Goal: Complete application form

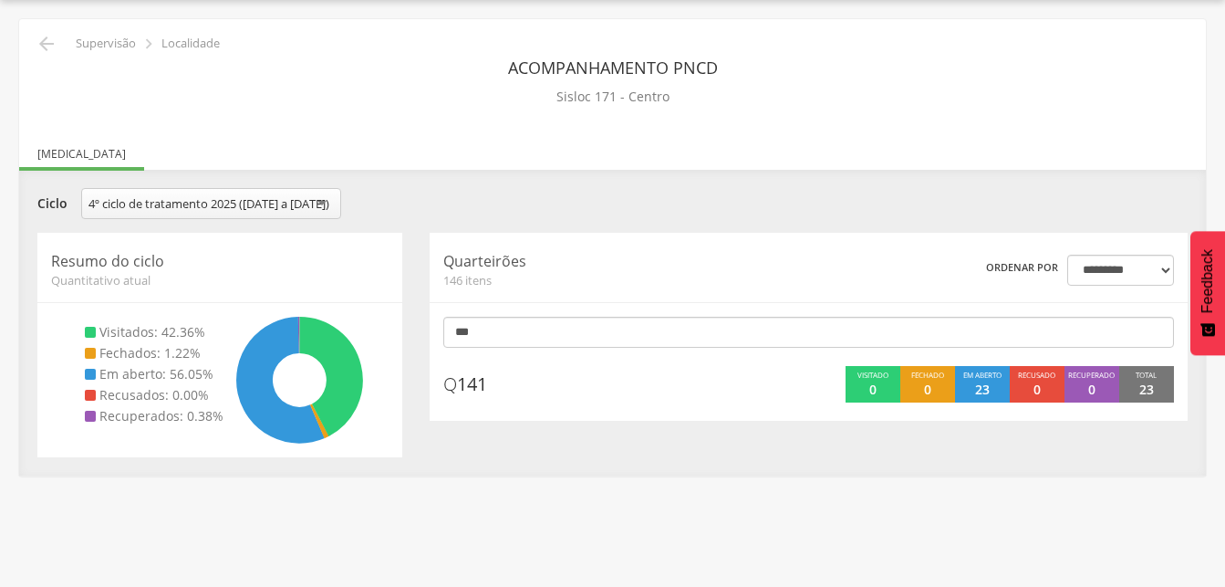
scroll to position [55, 0]
click at [47, 44] on icon "" at bounding box center [47, 44] width 22 height 22
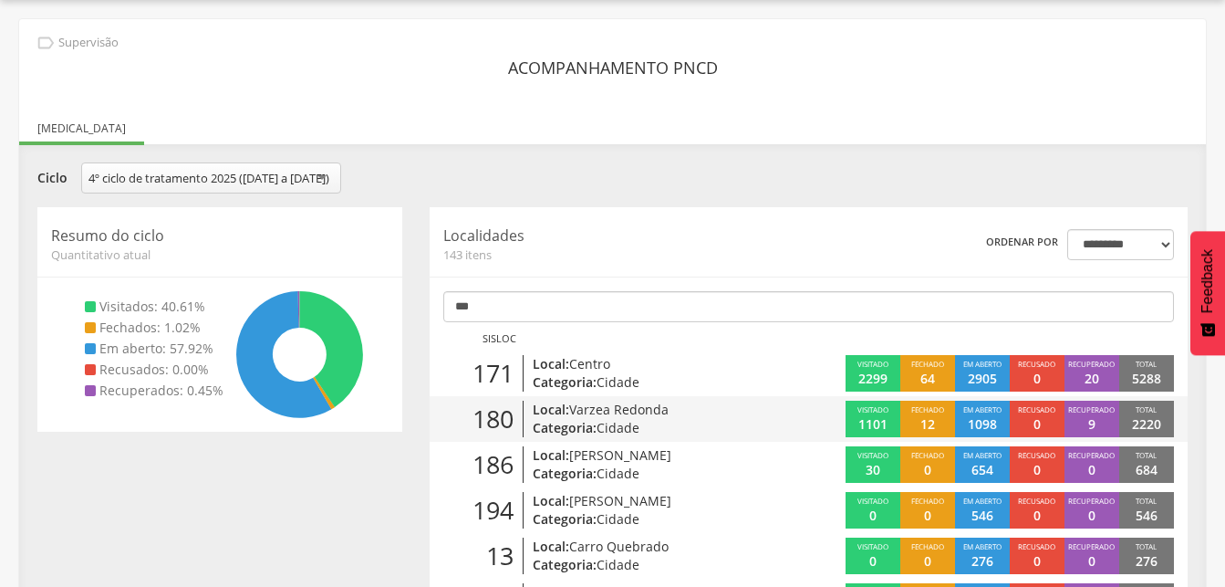
click at [631, 435] on span "Cidade" at bounding box center [618, 427] width 43 height 17
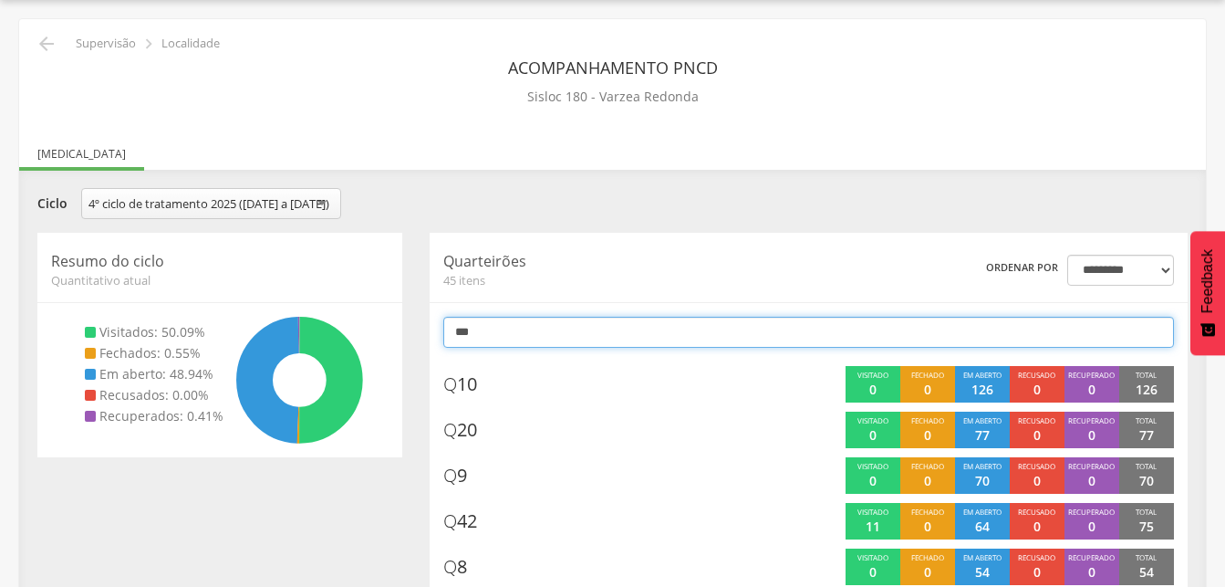
click at [553, 348] on input "***" at bounding box center [808, 332] width 731 height 31
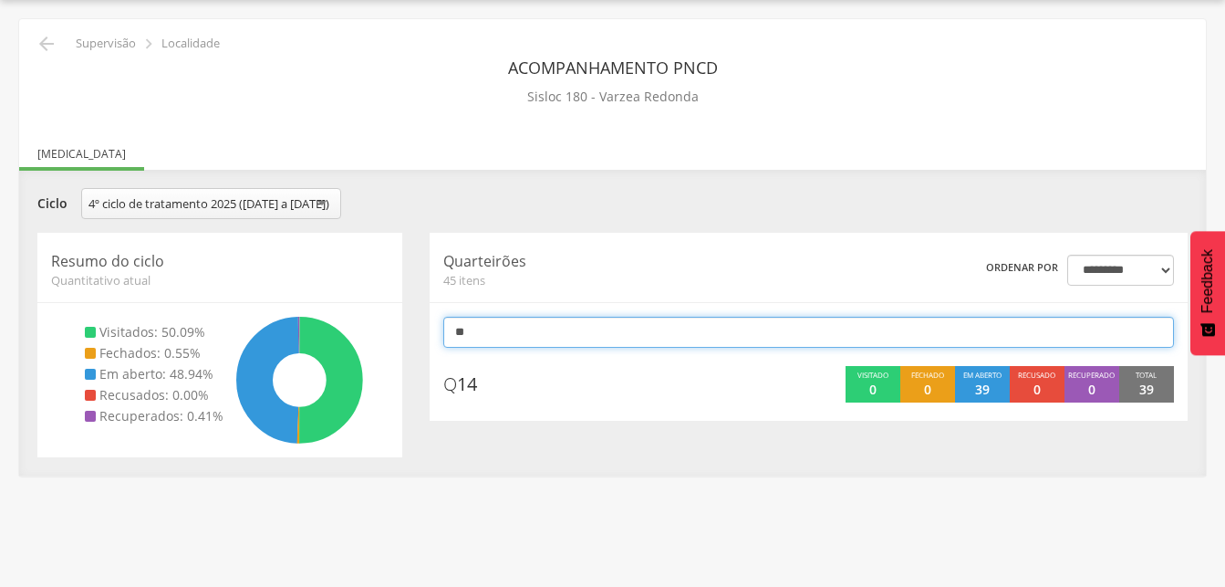
type input "*"
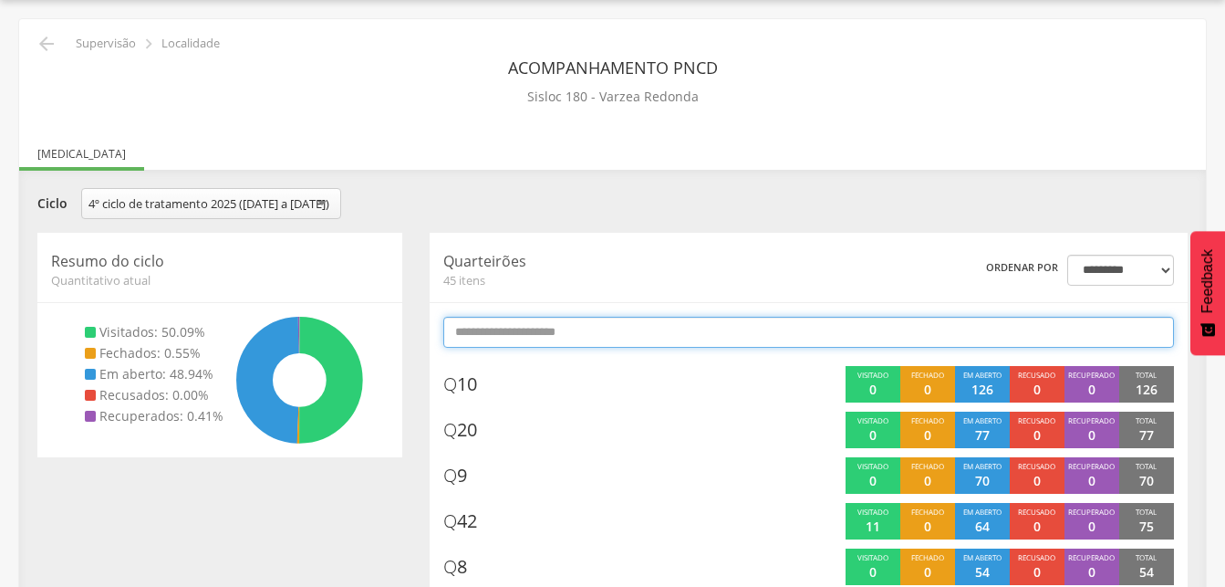
type input "*"
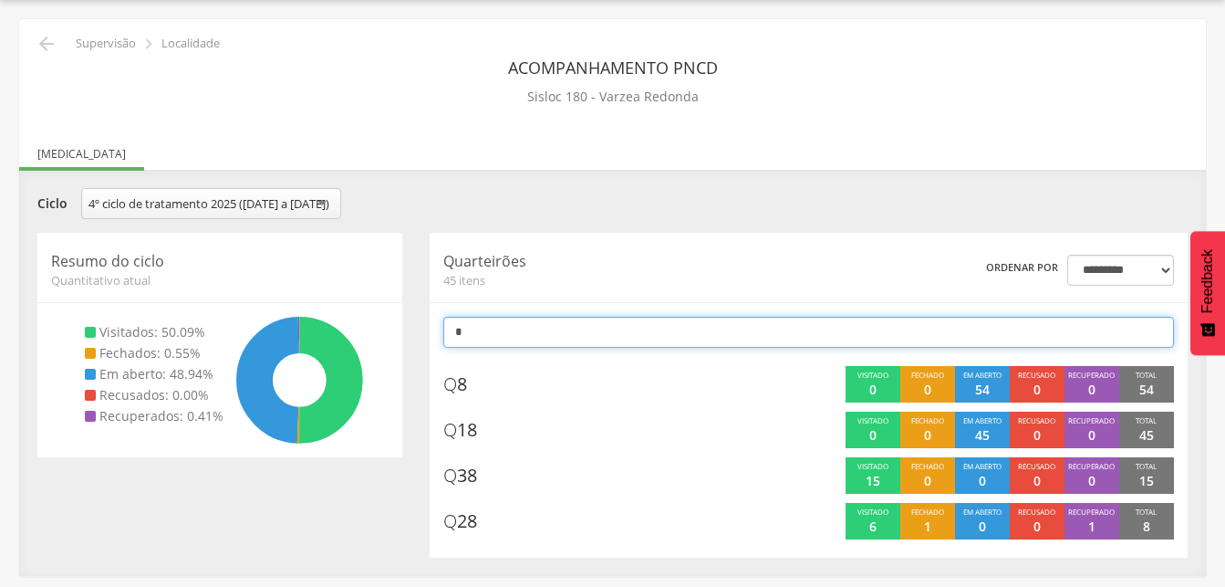
scroll to position [61, 0]
type input "*"
click at [514, 348] on input "*" at bounding box center [808, 332] width 731 height 31
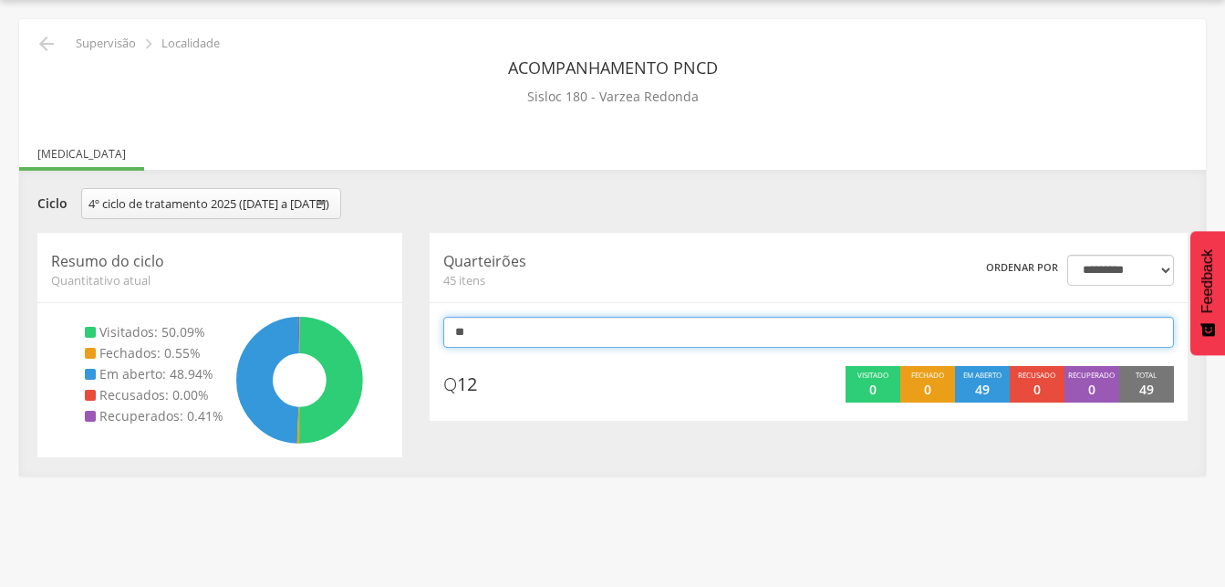
scroll to position [55, 0]
type input "*"
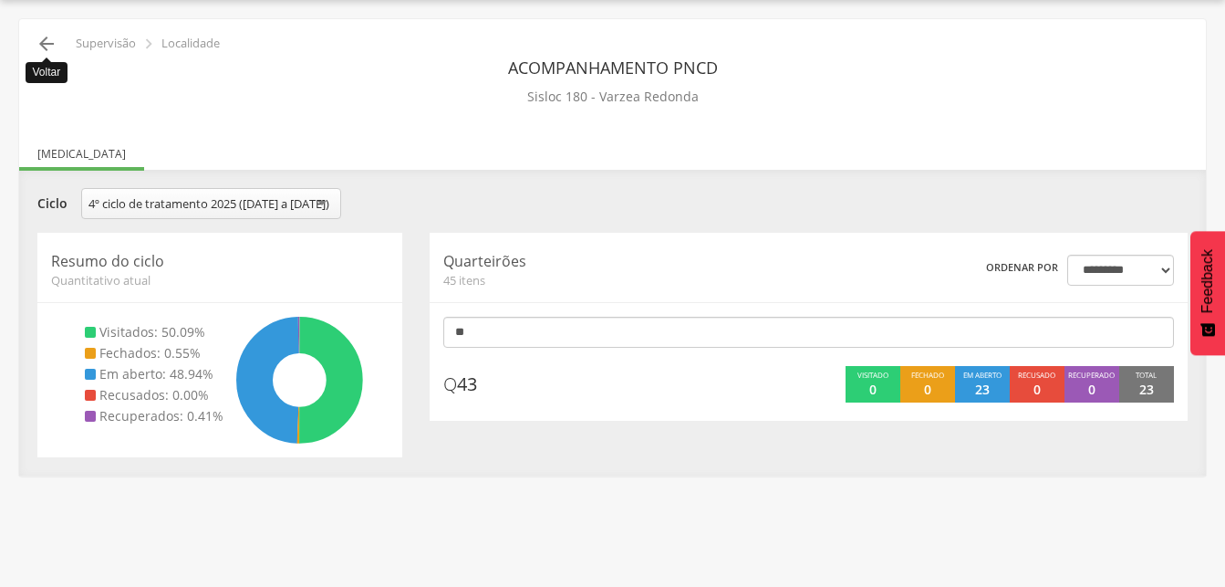
click at [39, 41] on icon "" at bounding box center [47, 44] width 22 height 22
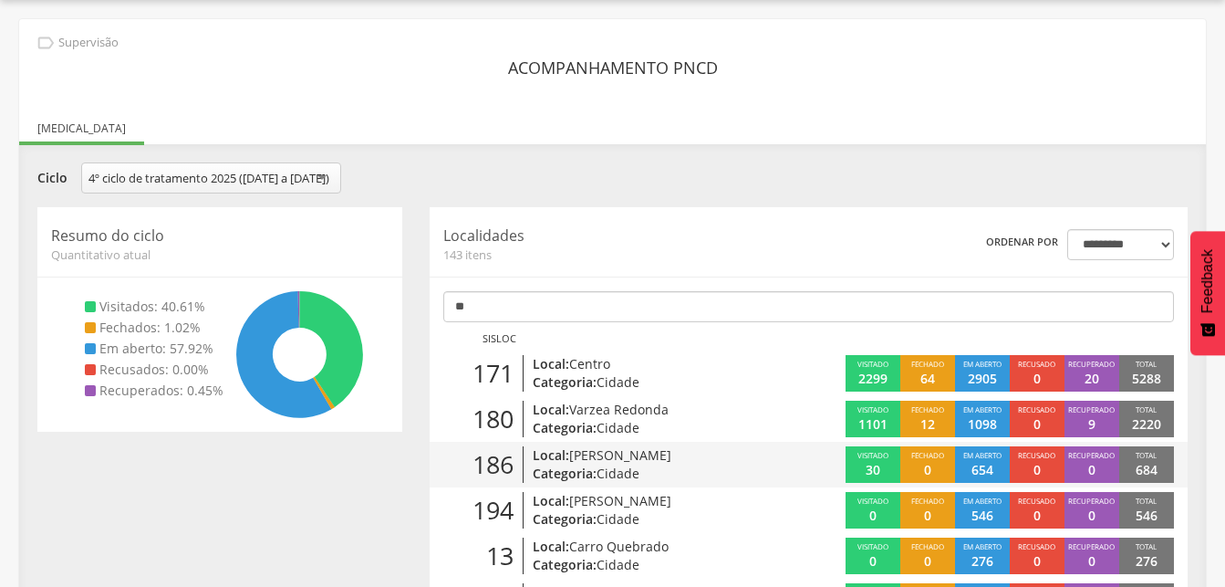
click at [558, 464] on p "Local: [PERSON_NAME]" at bounding box center [653, 455] width 240 height 18
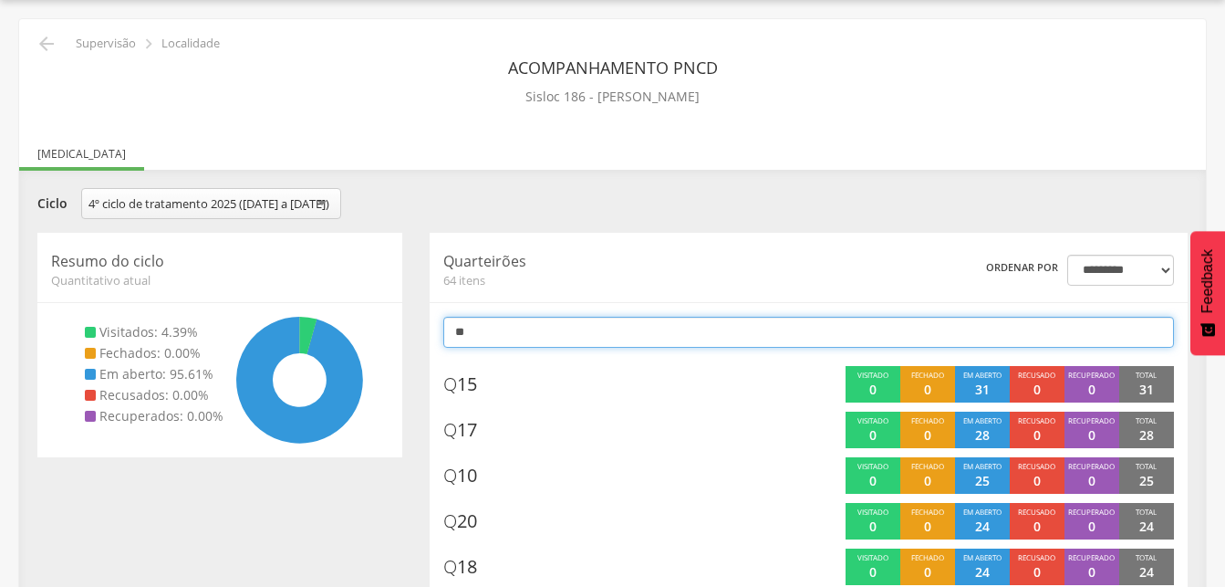
click at [503, 348] on input "**" at bounding box center [808, 332] width 731 height 31
type input "*"
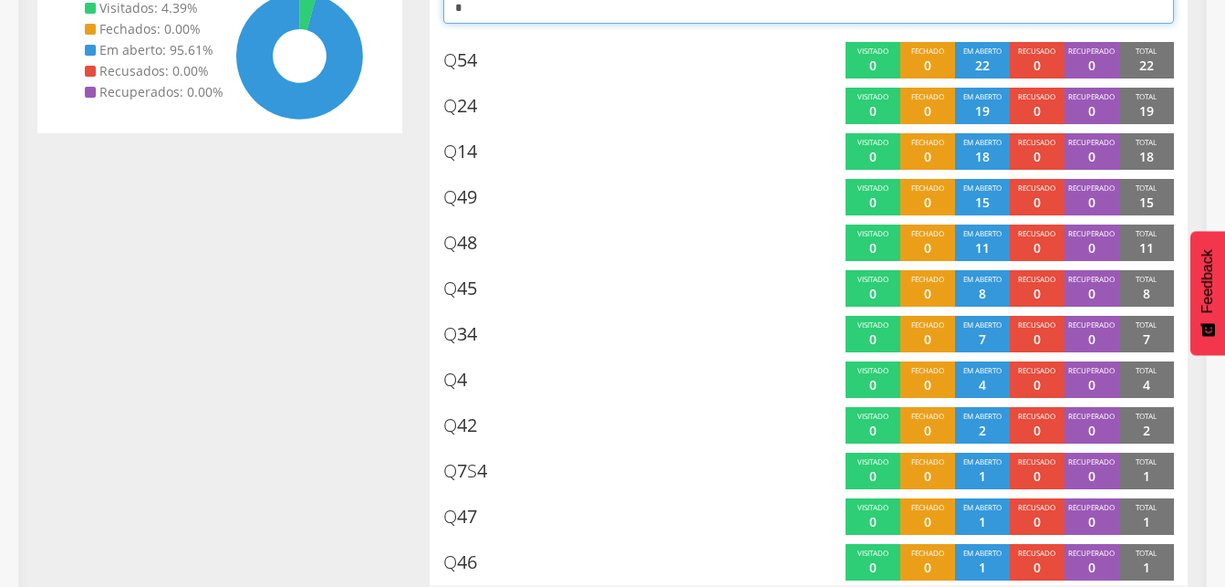
scroll to position [329, 0]
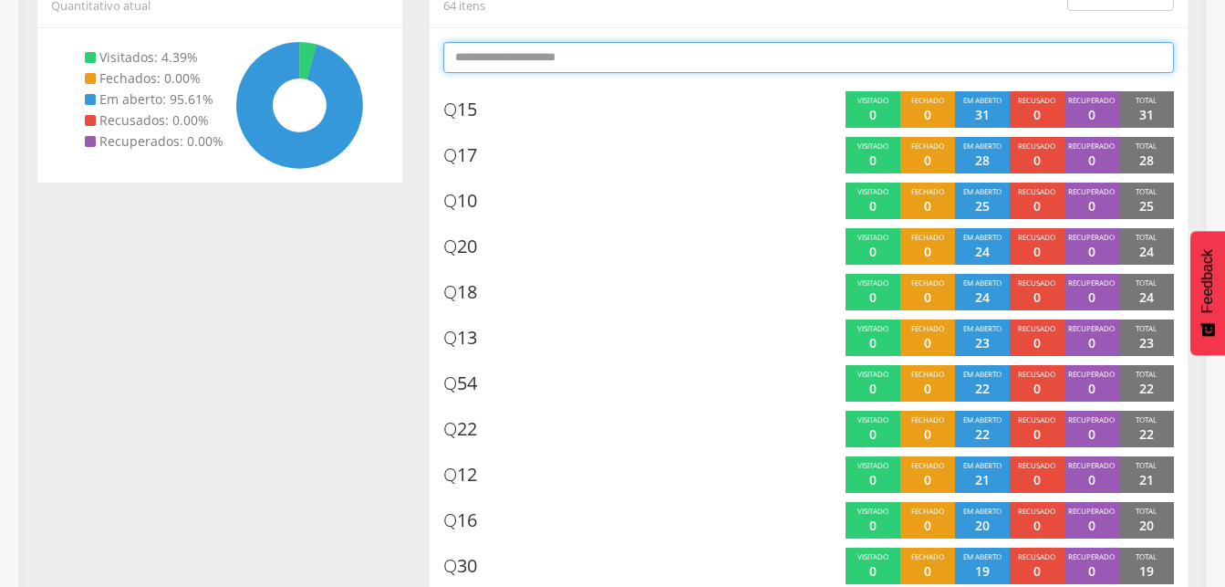
type input "*"
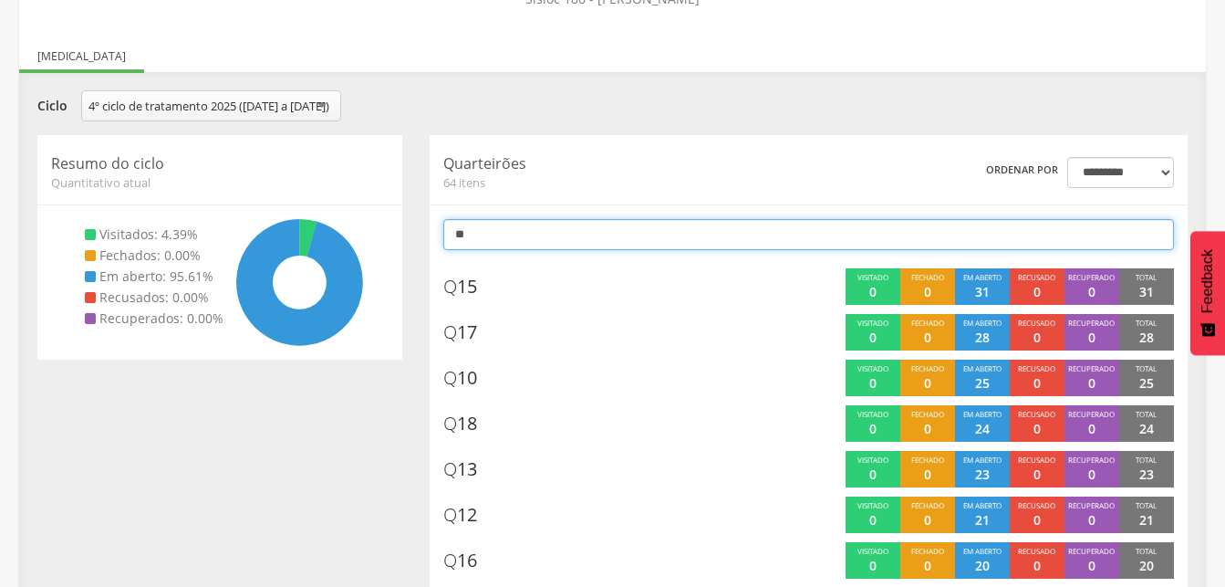
scroll to position [55, 0]
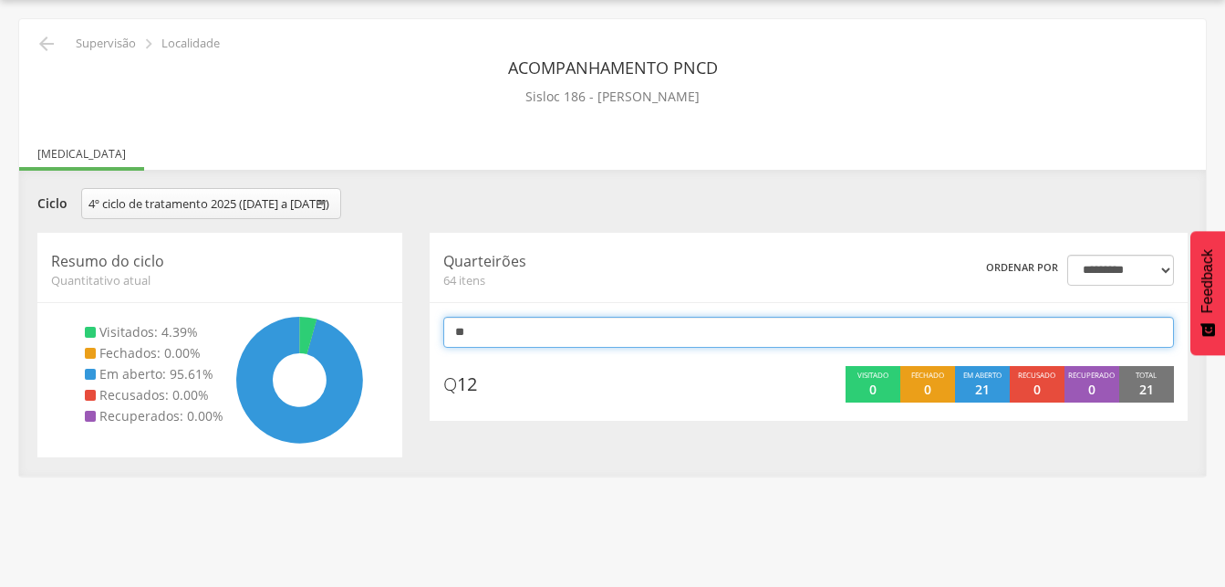
type input "*"
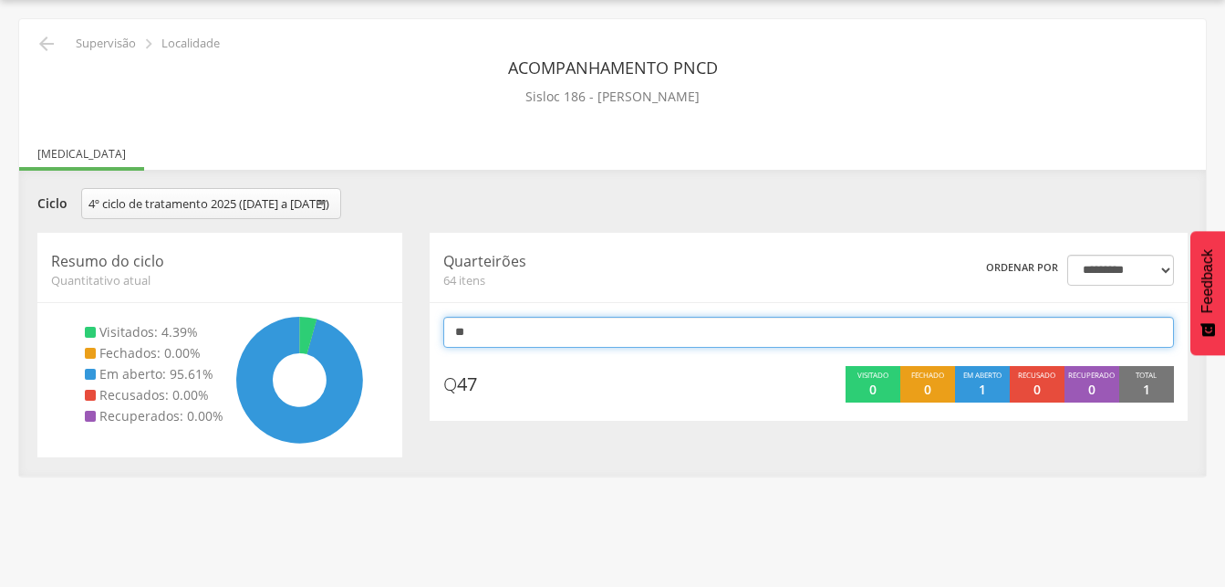
type input "*"
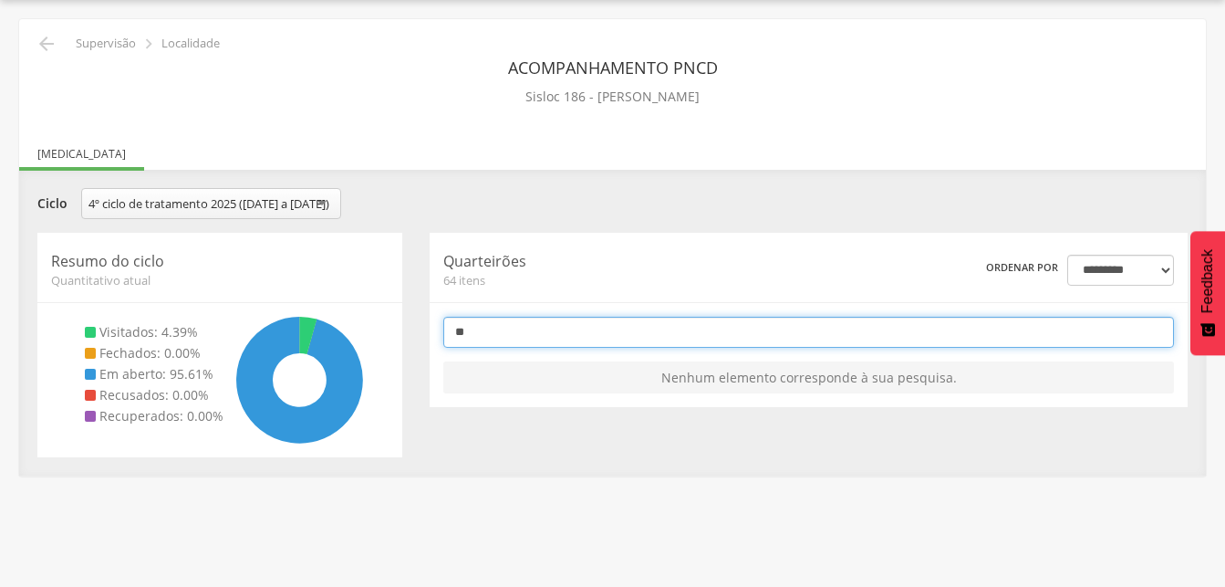
scroll to position [0, 0]
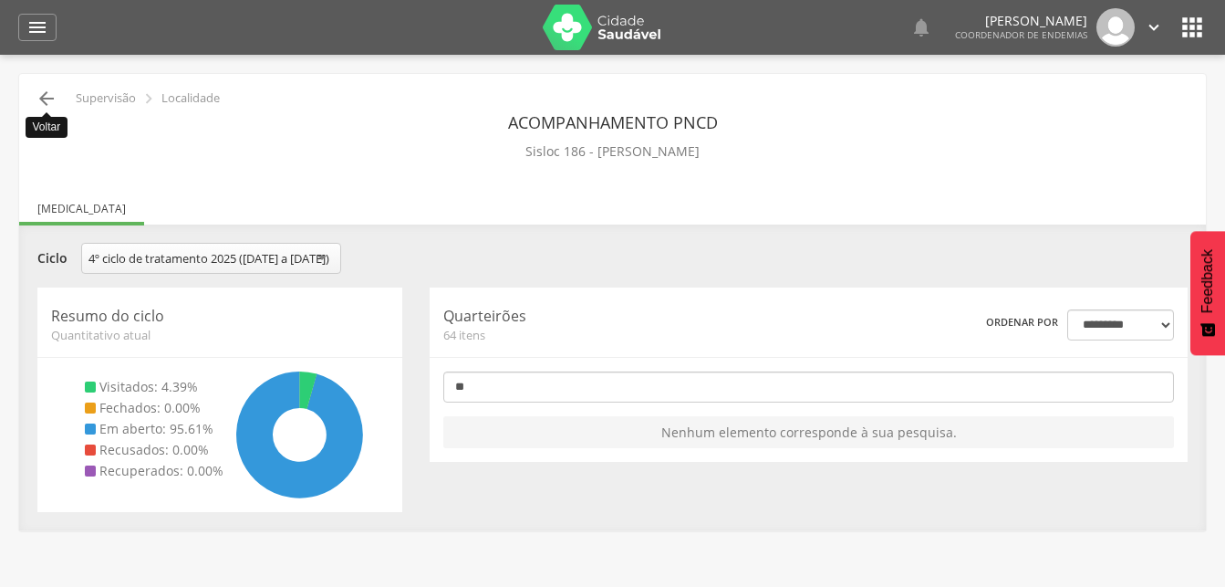
click at [47, 98] on icon "" at bounding box center [47, 99] width 22 height 22
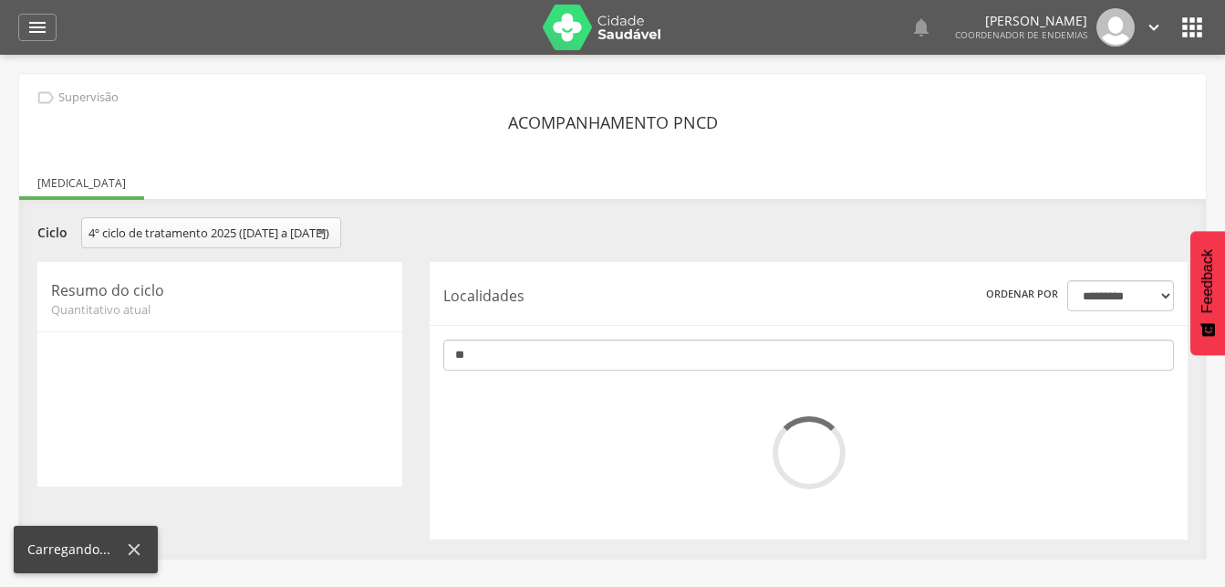
scroll to position [55, 0]
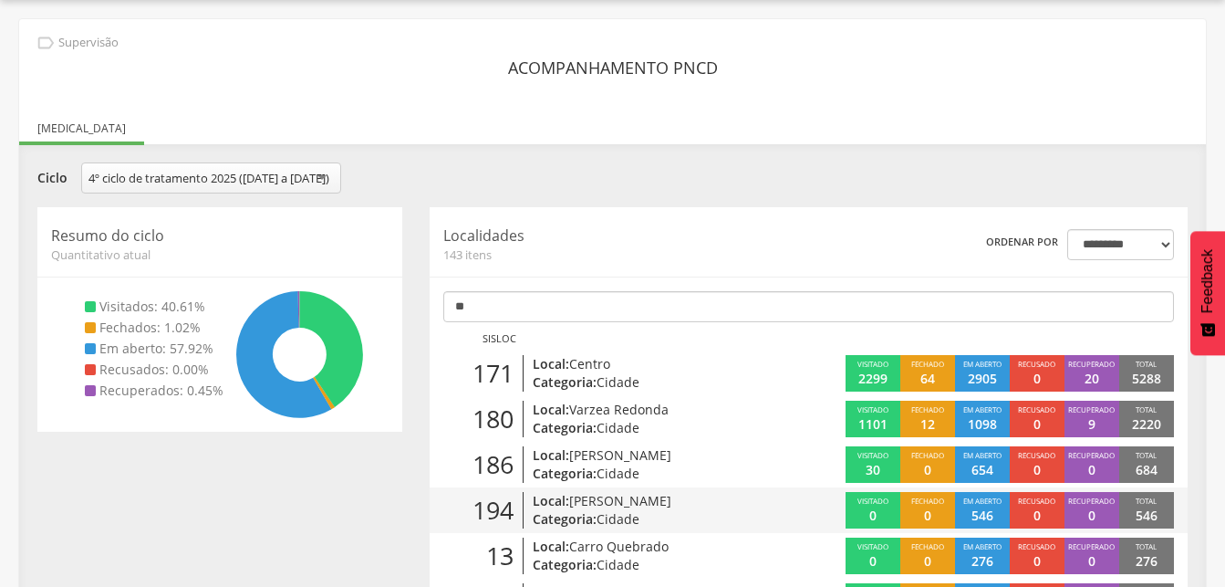
click at [603, 509] on span "[PERSON_NAME]" at bounding box center [620, 500] width 102 height 17
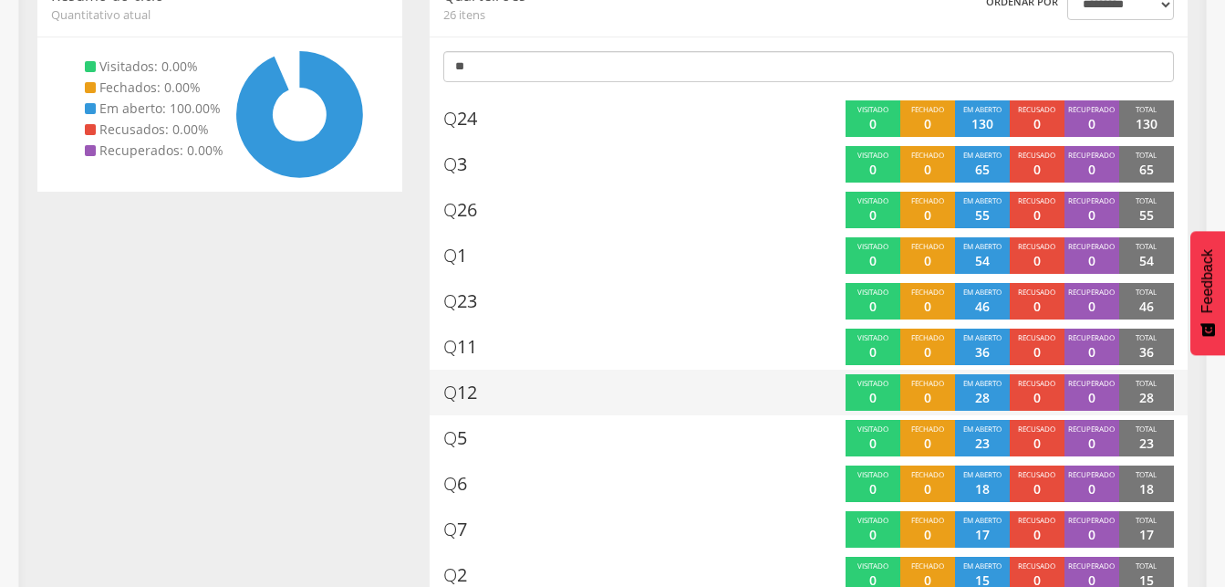
scroll to position [227, 0]
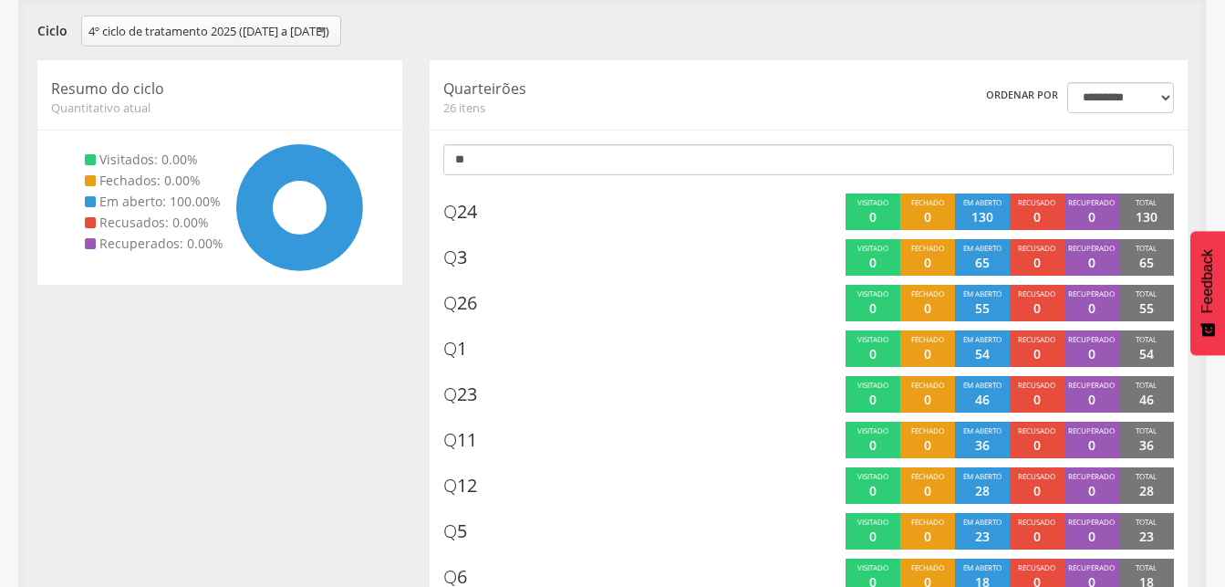
click at [1150, 46] on div "**********" at bounding box center [613, 34] width 1178 height 36
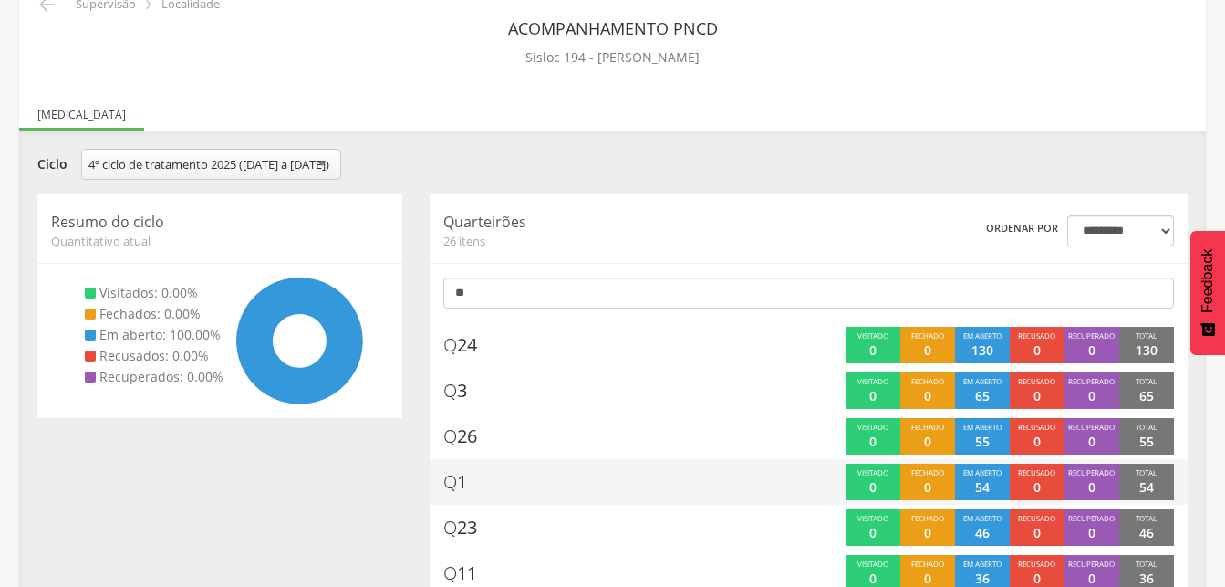
scroll to position [0, 0]
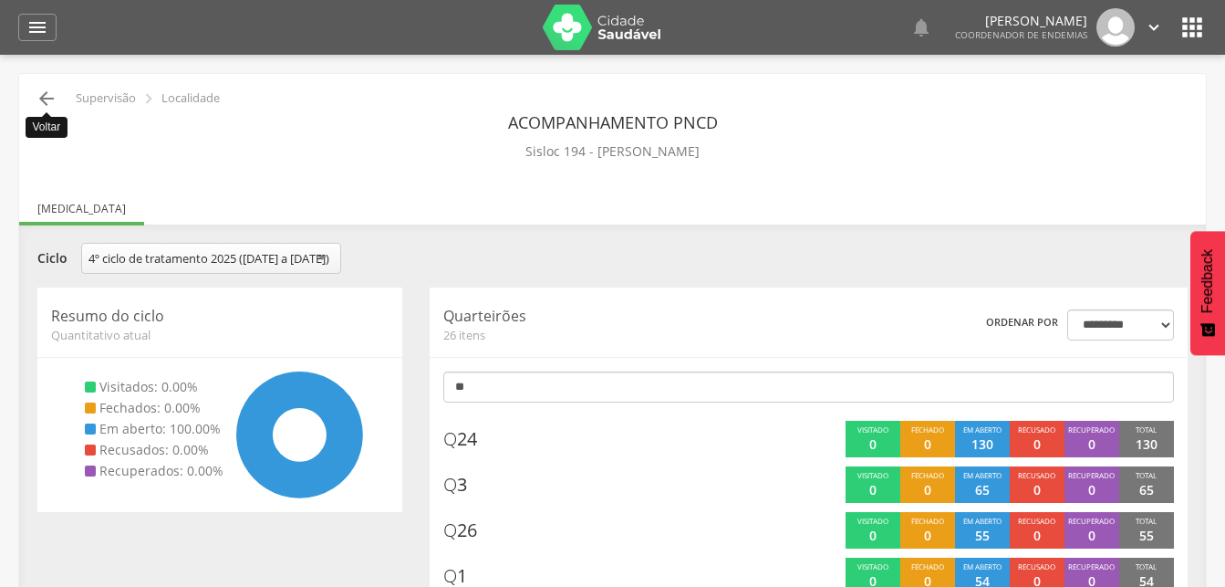
click at [50, 99] on icon "" at bounding box center [47, 99] width 22 height 22
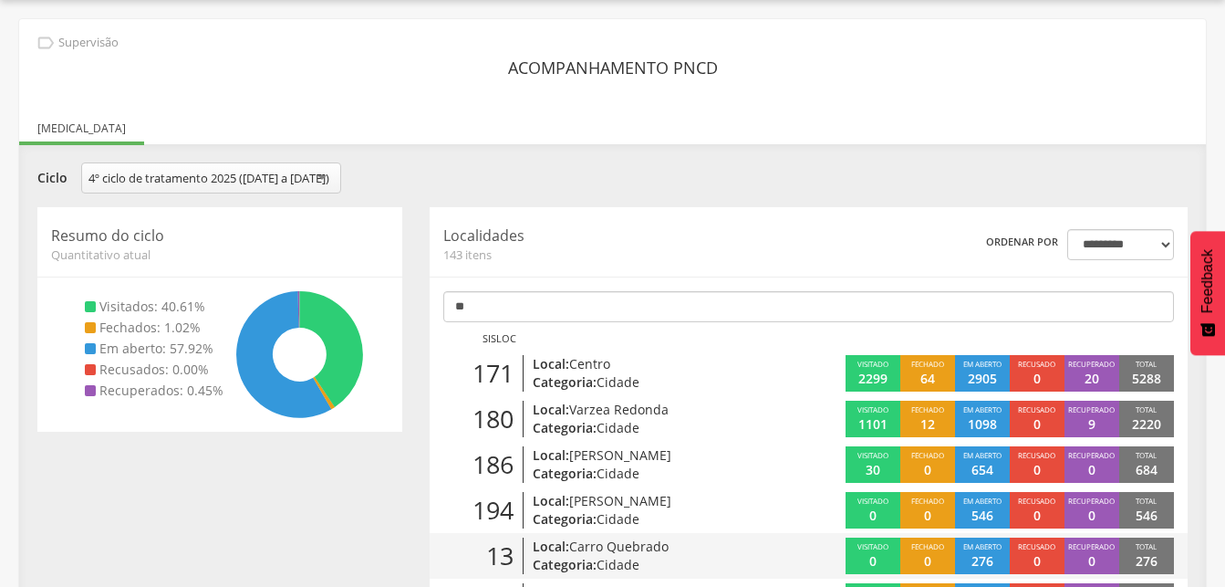
click at [620, 555] on span "Carro Quebrado" at bounding box center [618, 545] width 99 height 17
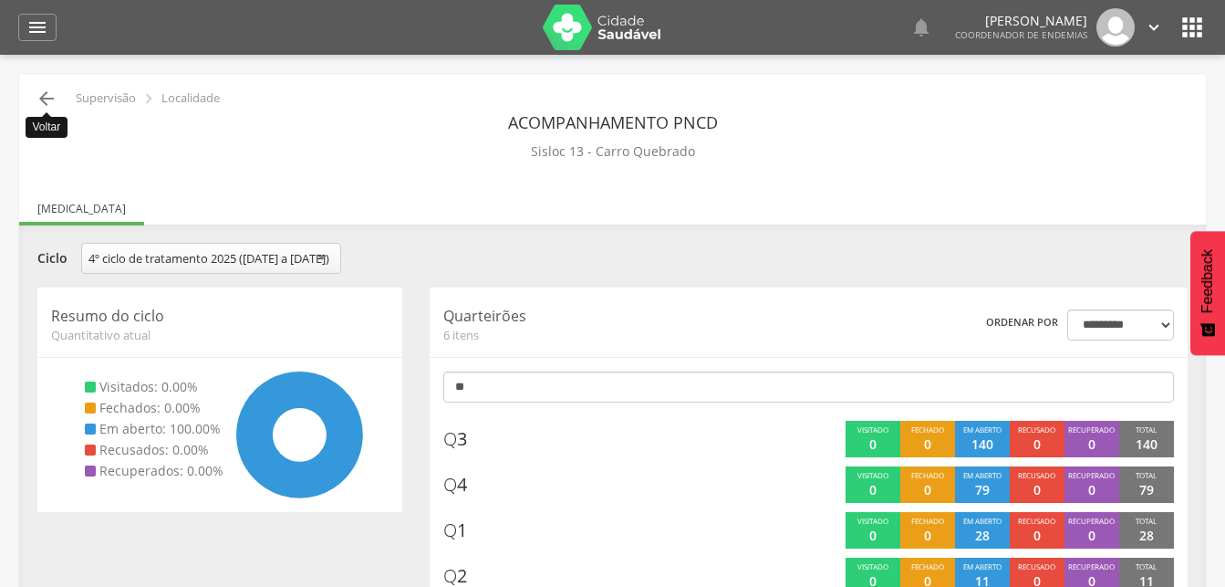
click at [45, 101] on icon "" at bounding box center [47, 99] width 22 height 22
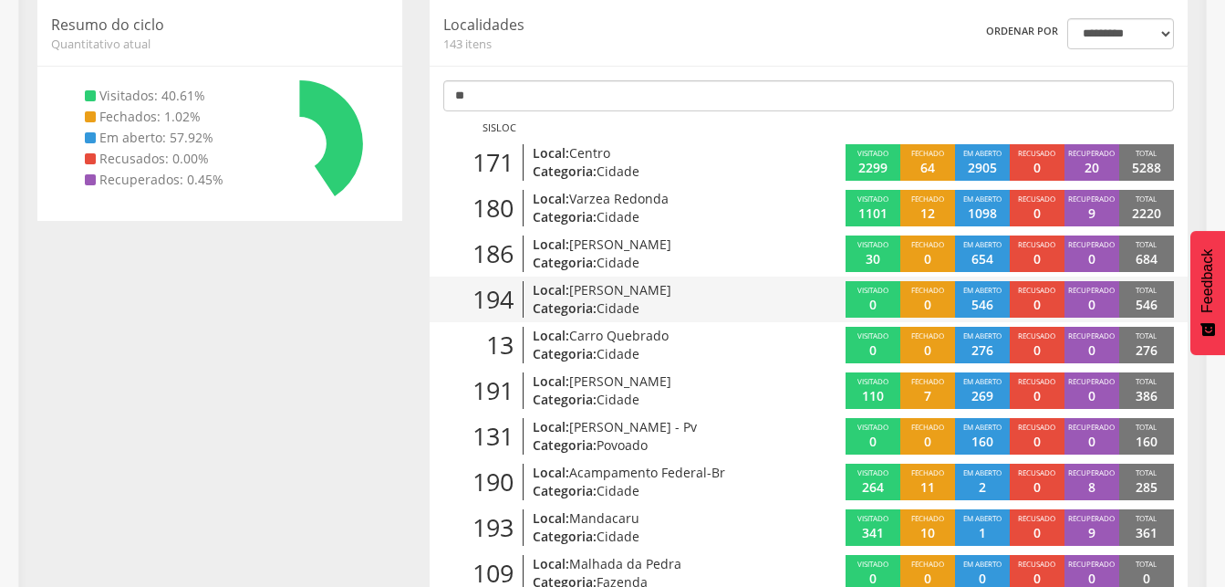
scroll to position [334, 0]
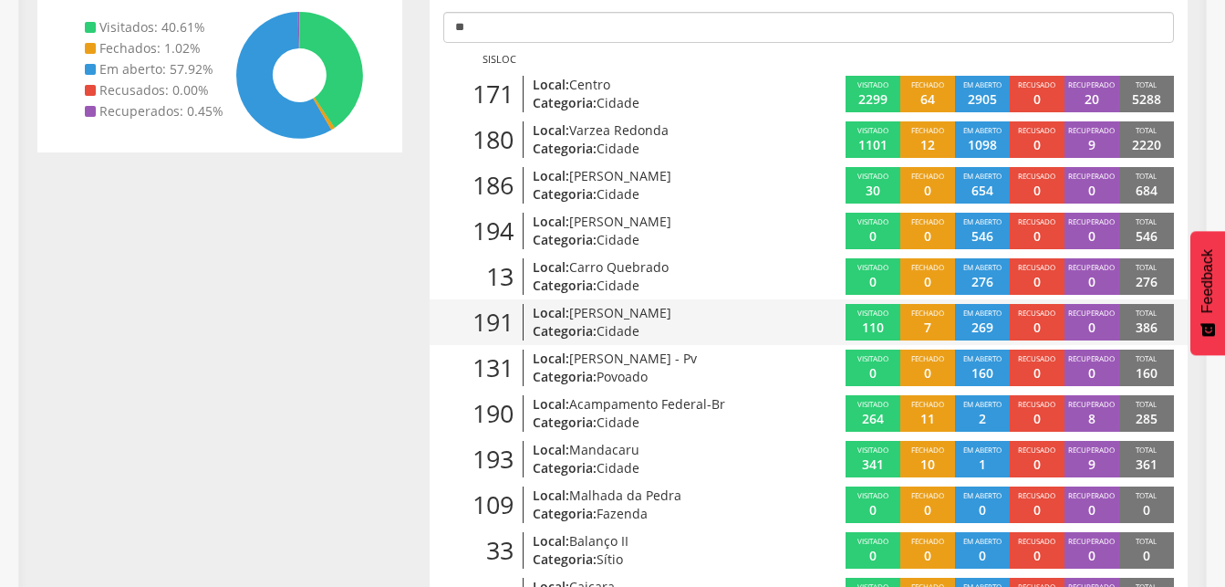
click at [606, 321] on span "[PERSON_NAME]" at bounding box center [620, 312] width 102 height 17
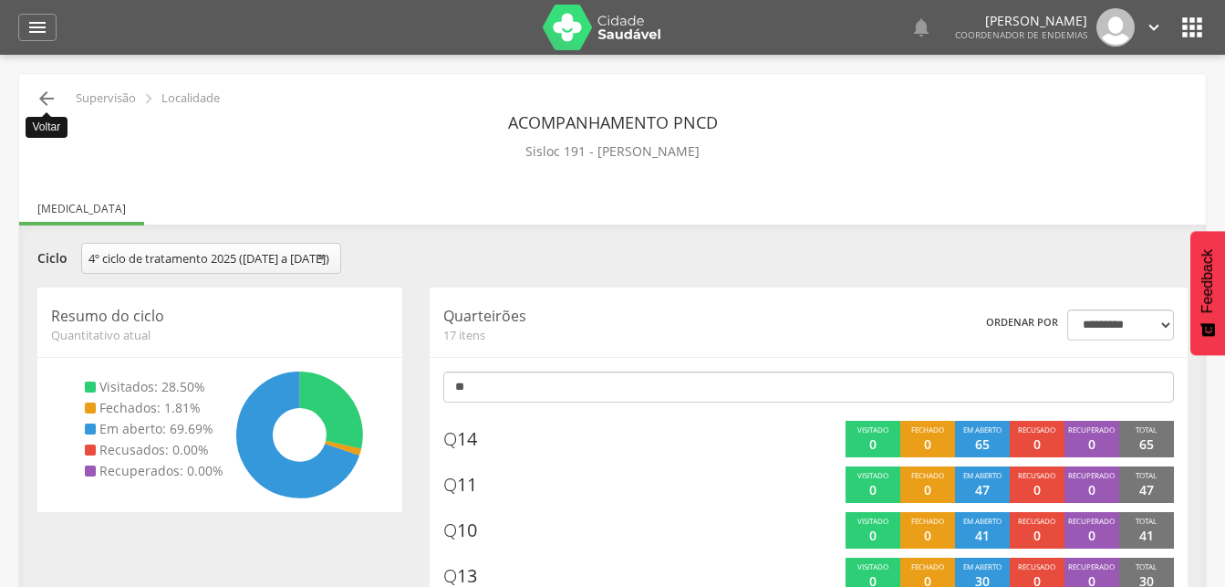
click at [40, 99] on icon "" at bounding box center [47, 99] width 22 height 22
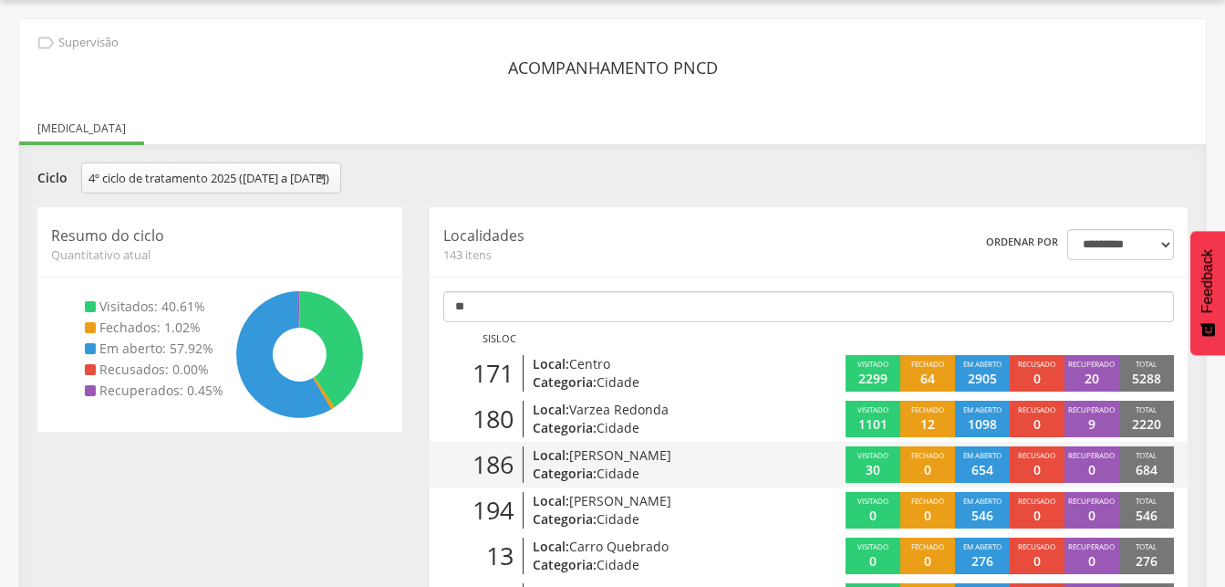
click at [657, 463] on span "[PERSON_NAME]" at bounding box center [620, 454] width 102 height 17
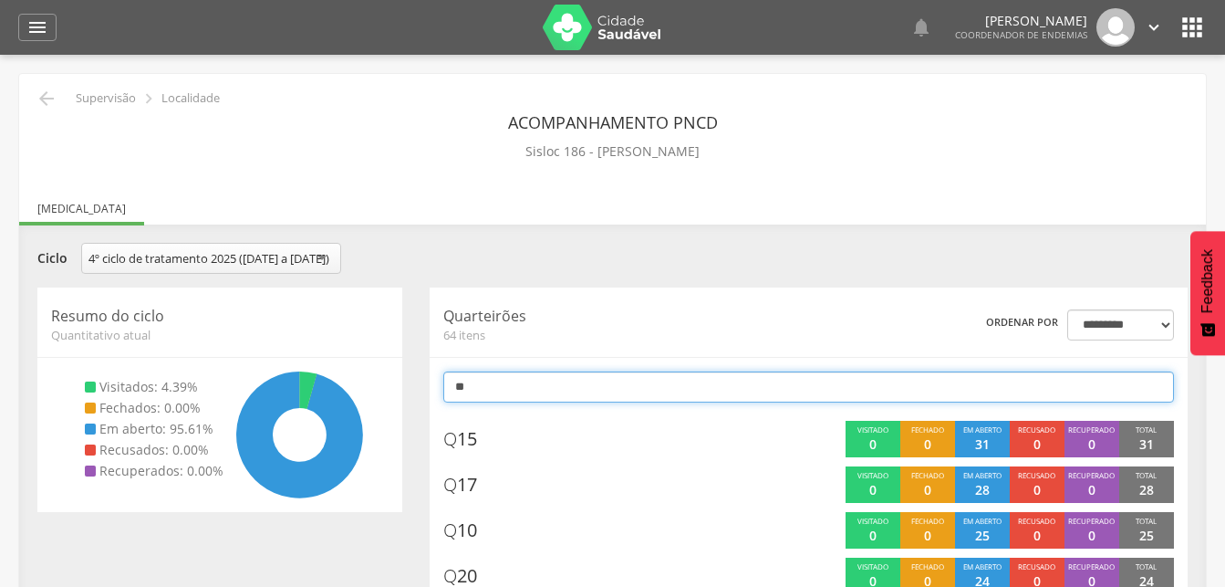
click at [568, 402] on input "**" at bounding box center [808, 386] width 731 height 31
type input "*"
type input "**"
